Goal: Task Accomplishment & Management: Use online tool/utility

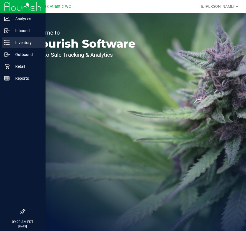
click at [17, 41] on p "Inventory" at bounding box center [26, 42] width 33 height 7
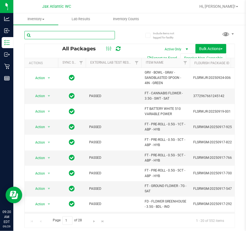
click at [59, 36] on input "text" at bounding box center [69, 35] width 90 height 8
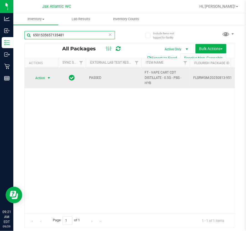
type input "6501535657135481"
click at [39, 79] on span "Action" at bounding box center [37, 78] width 15 height 8
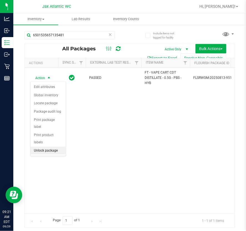
click at [52, 147] on li "Unlock package" at bounding box center [47, 151] width 35 height 8
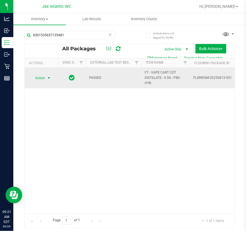
click at [42, 79] on span "Action" at bounding box center [37, 78] width 15 height 8
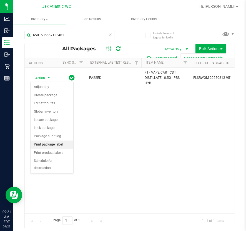
click at [60, 146] on li "Print package label" at bounding box center [51, 145] width 43 height 8
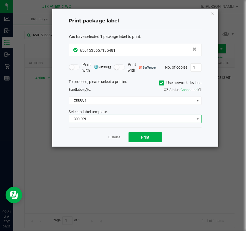
click at [108, 121] on span "300 DPI" at bounding box center [131, 119] width 125 height 8
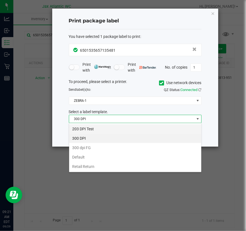
scroll to position [8, 133]
click at [95, 129] on li "203 DPI Test" at bounding box center [135, 128] width 132 height 9
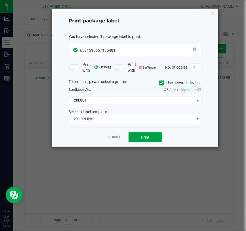
click at [141, 136] on span "Print" at bounding box center [145, 137] width 8 height 4
click at [120, 141] on div "Dismiss Print" at bounding box center [135, 137] width 133 height 19
click at [117, 139] on link "Dismiss" at bounding box center [114, 137] width 12 height 5
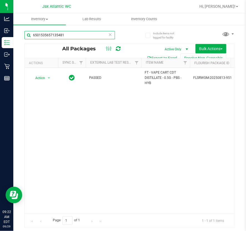
click at [69, 34] on input "6501535657135481" at bounding box center [69, 35] width 90 height 8
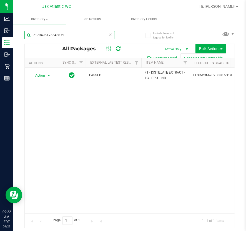
type input "7179496176646835"
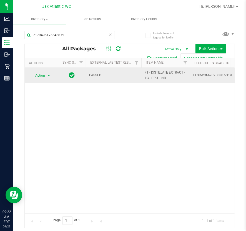
click at [40, 75] on span "Action" at bounding box center [37, 76] width 15 height 8
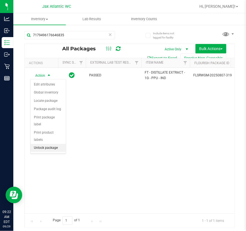
click at [50, 144] on li "Unlock package" at bounding box center [47, 148] width 35 height 8
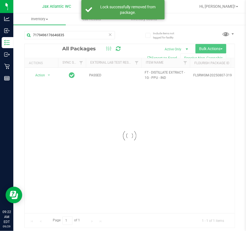
click at [40, 76] on div at bounding box center [130, 136] width 210 height 184
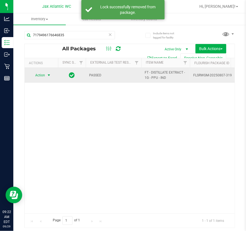
click at [40, 75] on span "Action" at bounding box center [37, 76] width 15 height 8
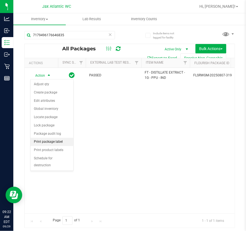
click at [52, 144] on li "Print package label" at bounding box center [51, 142] width 43 height 8
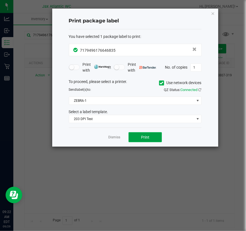
click at [136, 135] on button "Print" at bounding box center [144, 138] width 33 height 10
